Goal: Information Seeking & Learning: Learn about a topic

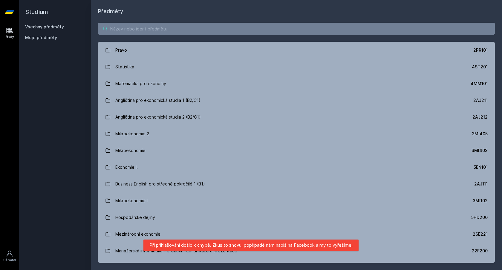
click at [464, 27] on input "search" at bounding box center [296, 29] width 397 height 12
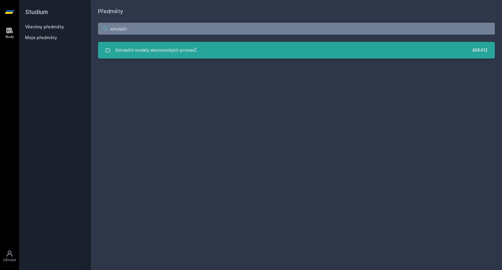
type input "simulačn"
click at [237, 43] on link "Simulační modely ekonomických procesů 4EK412" at bounding box center [296, 50] width 397 height 17
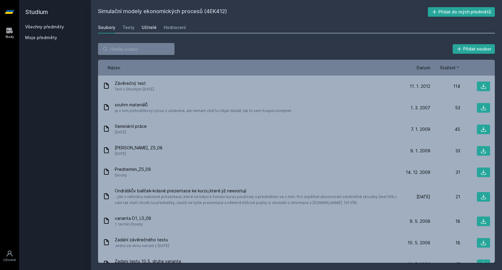
click at [151, 31] on link "Učitelé" at bounding box center [149, 28] width 15 height 12
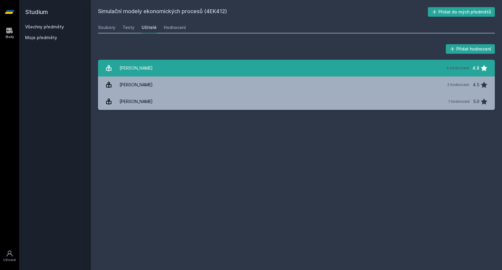
click at [141, 68] on div "[PERSON_NAME]" at bounding box center [136, 68] width 33 height 12
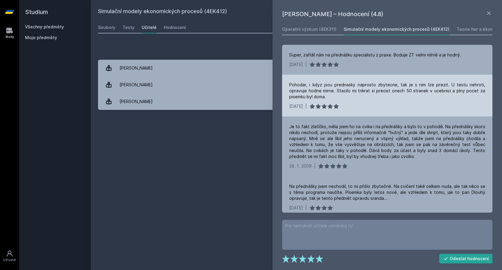
scroll to position [5, 0]
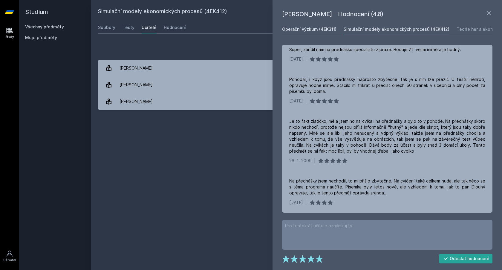
click at [321, 31] on div "Operační výzkum (4EK311)" at bounding box center [309, 29] width 54 height 6
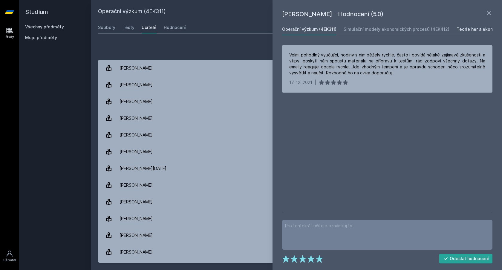
click at [473, 31] on div "Teorie her a ekonomické rozhodování (4EK421)" at bounding box center [506, 29] width 98 height 6
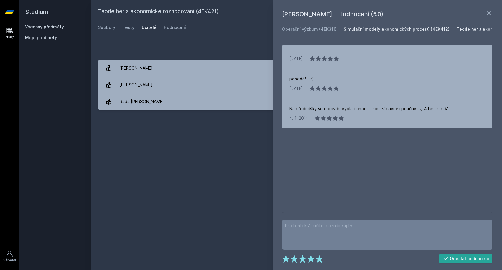
click at [370, 34] on link "Simulační modely ekonomických procesů (4EK412)" at bounding box center [397, 29] width 106 height 12
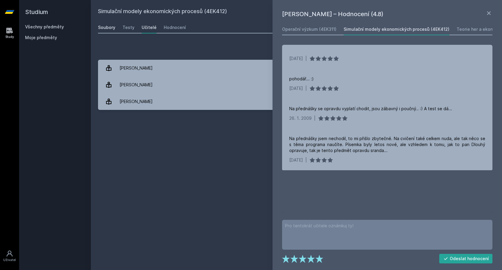
click at [109, 28] on div "Soubory" at bounding box center [106, 28] width 17 height 6
